Goal: Obtain resource: Obtain resource

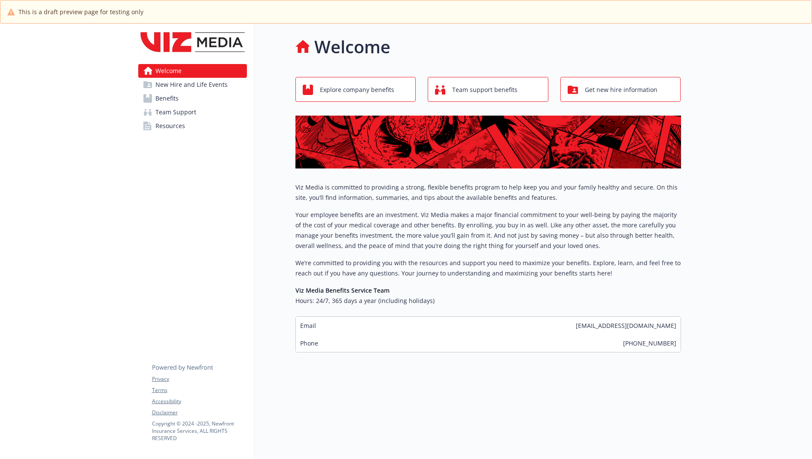
click at [626, 88] on span "Get new hire information" at bounding box center [621, 90] width 73 height 16
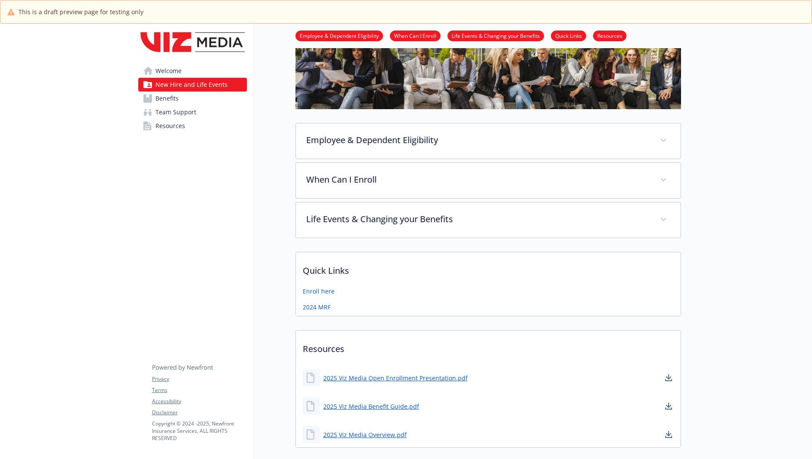
scroll to position [123, 0]
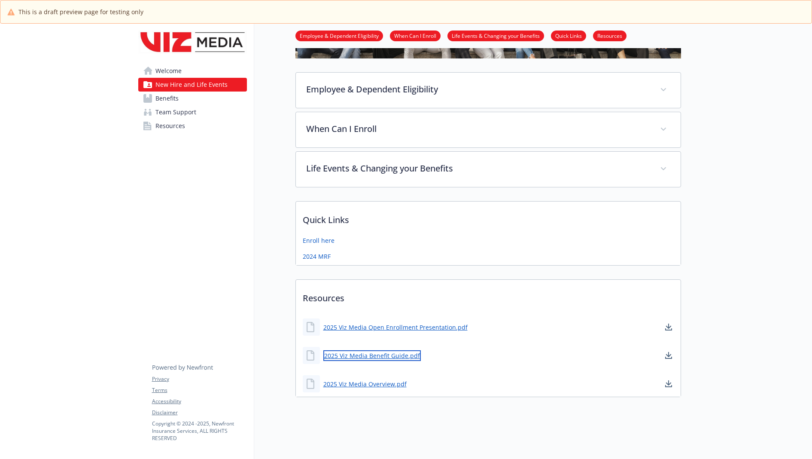
click at [375, 350] on link "2025 Viz Media Benefit Guide.pdf" at bounding box center [371, 355] width 97 height 11
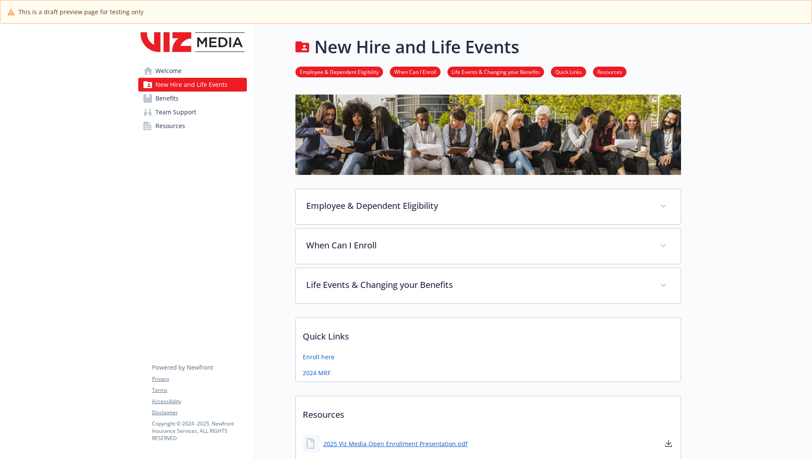
click at [167, 72] on span "Welcome" at bounding box center [168, 71] width 26 height 14
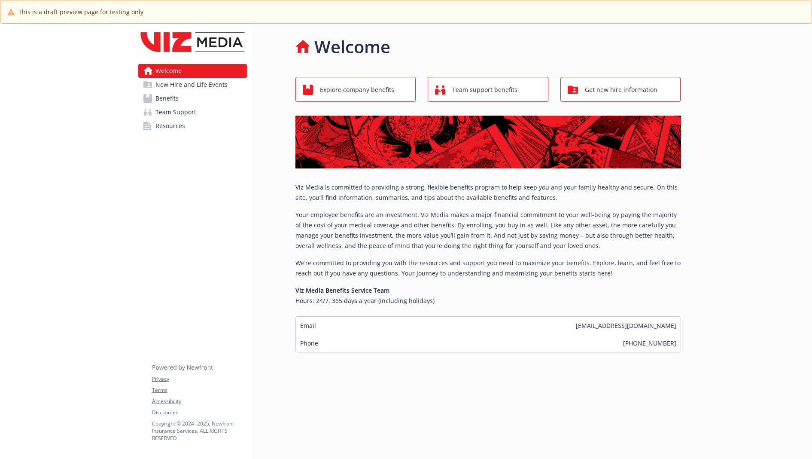
scroll to position [30, 0]
